Goal: Information Seeking & Learning: Learn about a topic

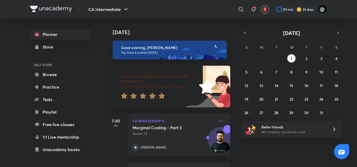
scroll to position [226, 0]
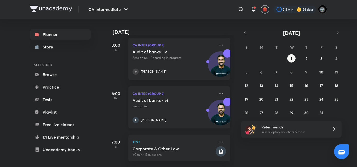
click at [170, 117] on div "[PERSON_NAME]" at bounding box center [173, 120] width 82 height 6
click at [243, 31] on icon "button" at bounding box center [245, 33] width 4 height 5
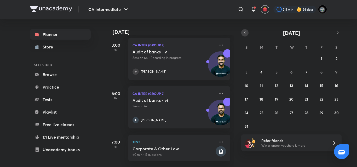
click at [243, 31] on icon "button" at bounding box center [245, 33] width 4 height 5
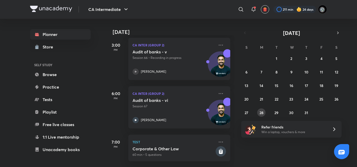
click at [260, 113] on abbr "28" at bounding box center [261, 112] width 4 height 5
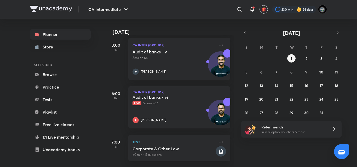
scroll to position [226, 0]
click at [189, 104] on div "Audit of banks - vi Live Session 67 Shantam Gupta" at bounding box center [173, 109] width 82 height 29
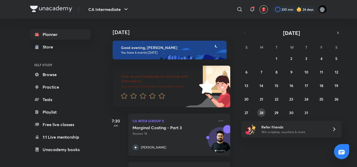
click at [262, 113] on abbr "28" at bounding box center [261, 112] width 4 height 5
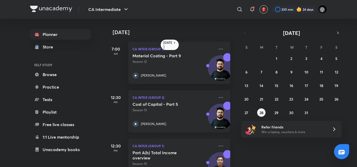
click at [188, 113] on div "Cost of Capital - Part 5 Session 13 [PERSON_NAME]" at bounding box center [173, 115] width 82 height 26
